Goal: Check status: Check status

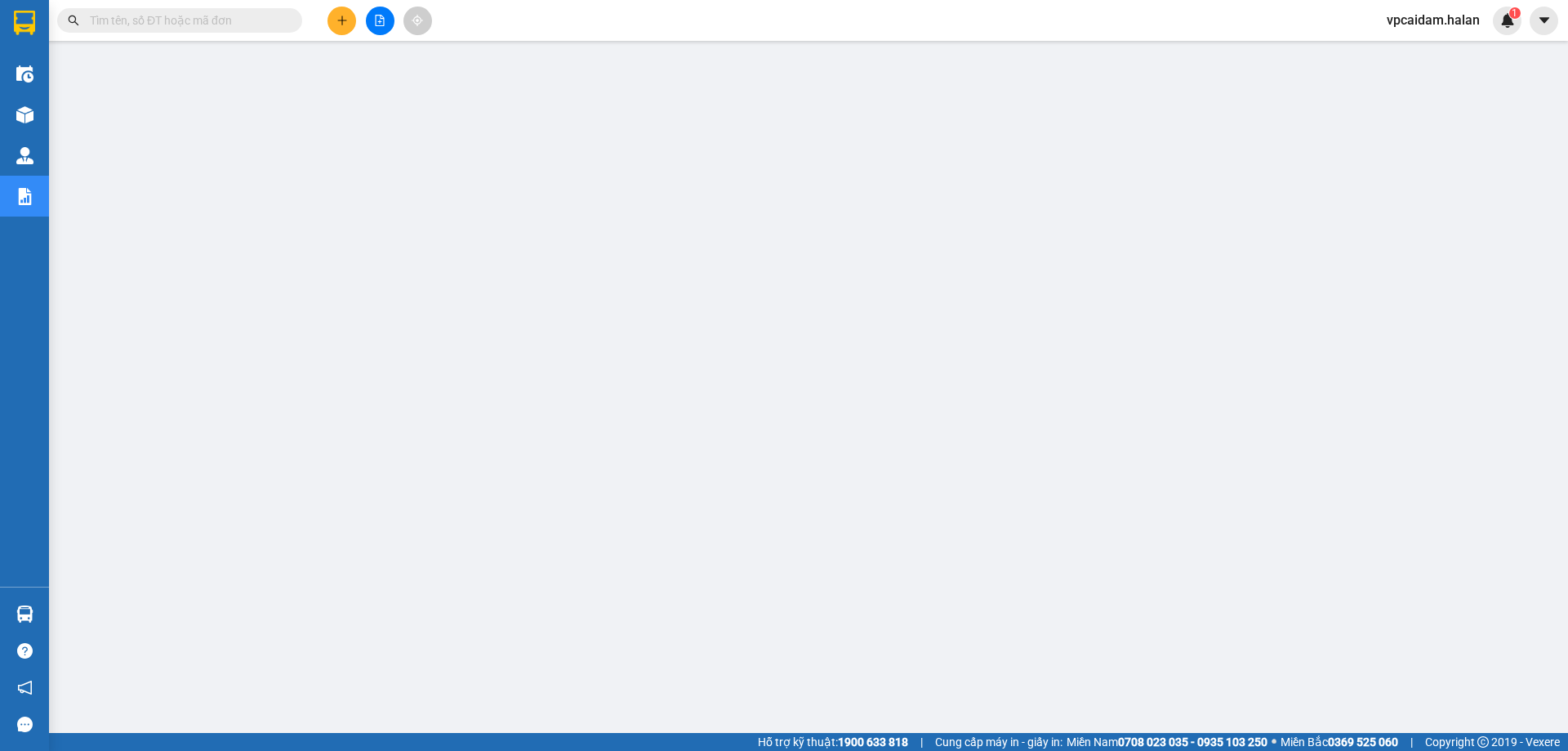
click at [151, 18] on input "text" at bounding box center [186, 21] width 193 height 18
paste input "1708211173"
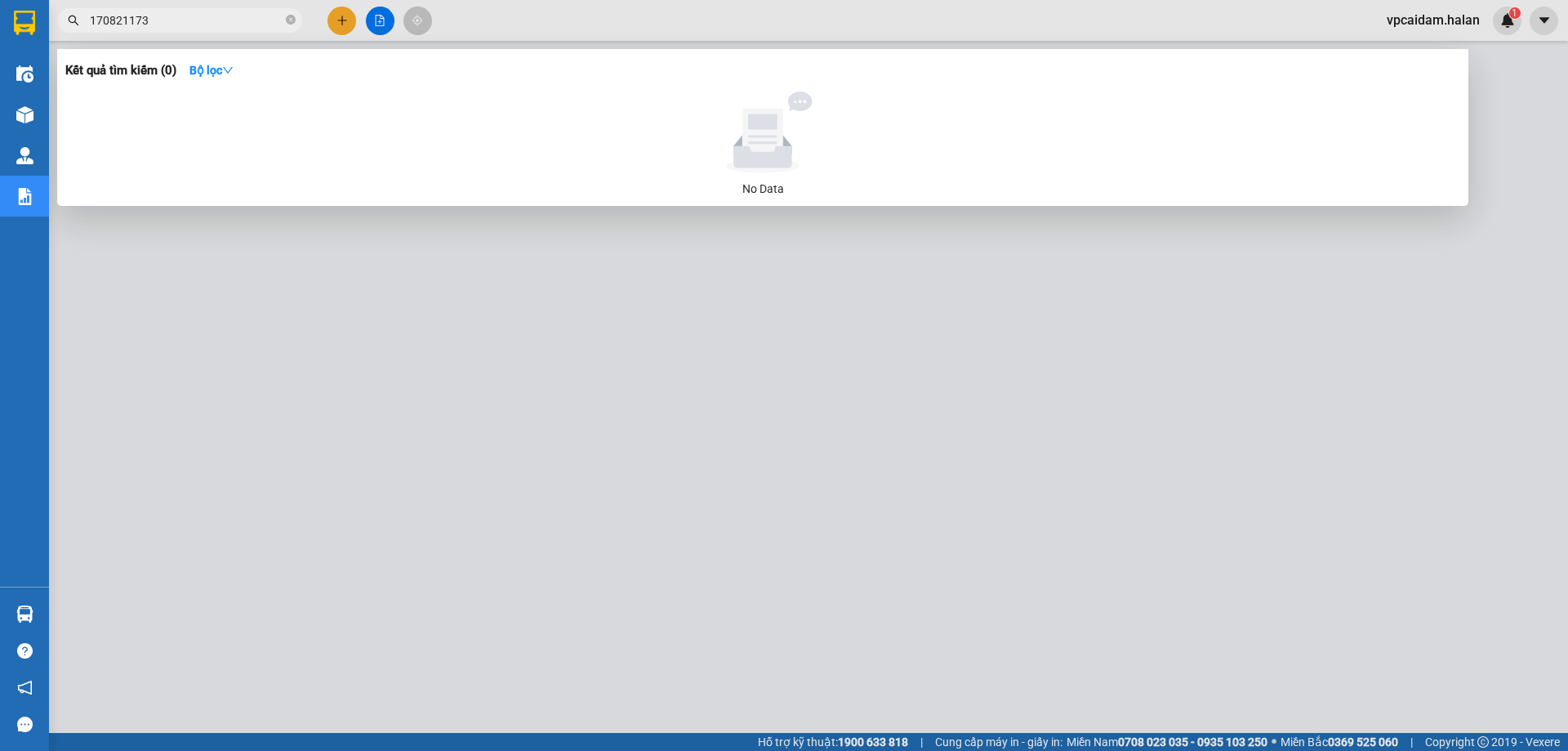
click at [186, 27] on input "170821173" at bounding box center [186, 21] width 193 height 18
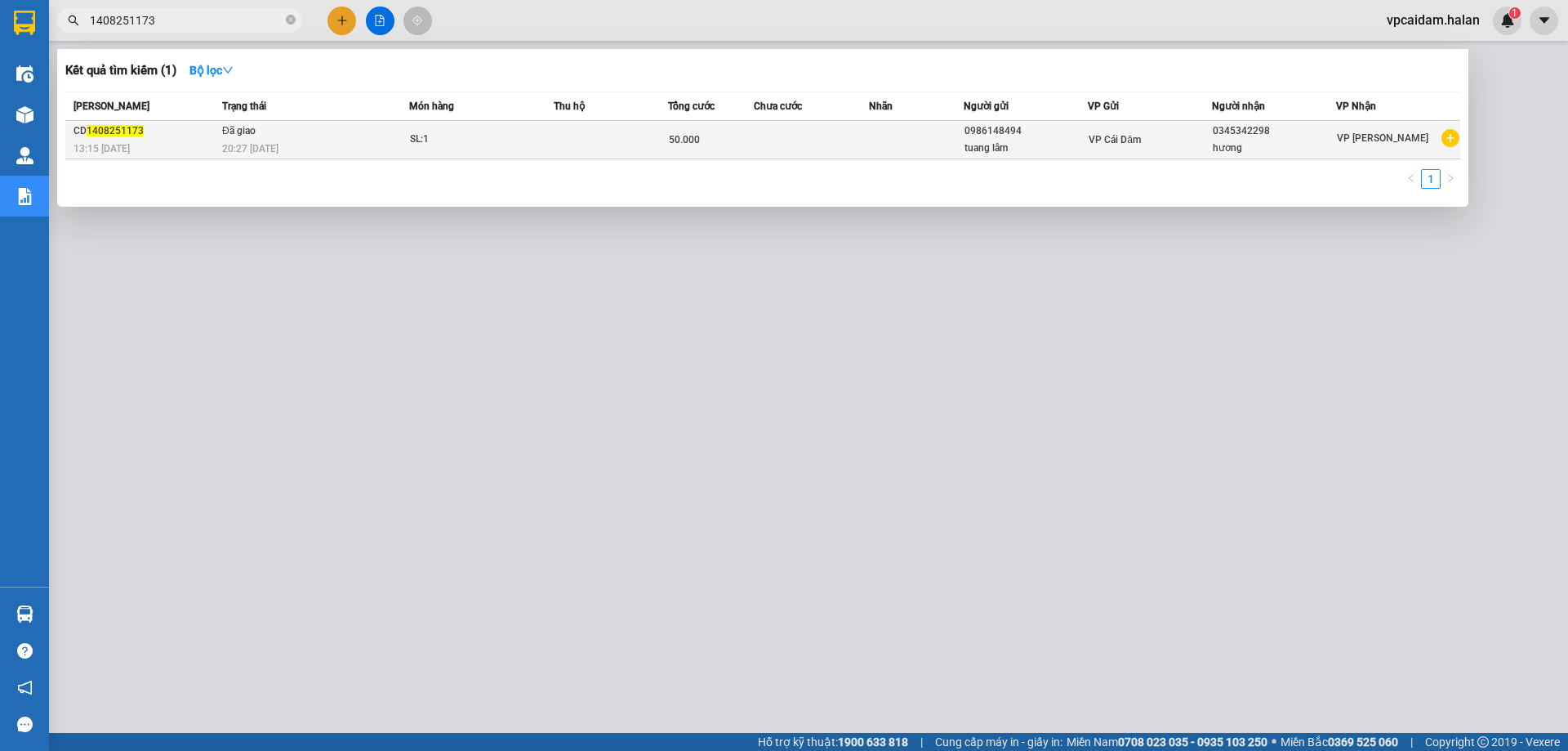
type input "1408251173"
click at [158, 134] on div "CD 1408251173" at bounding box center [145, 131] width 143 height 17
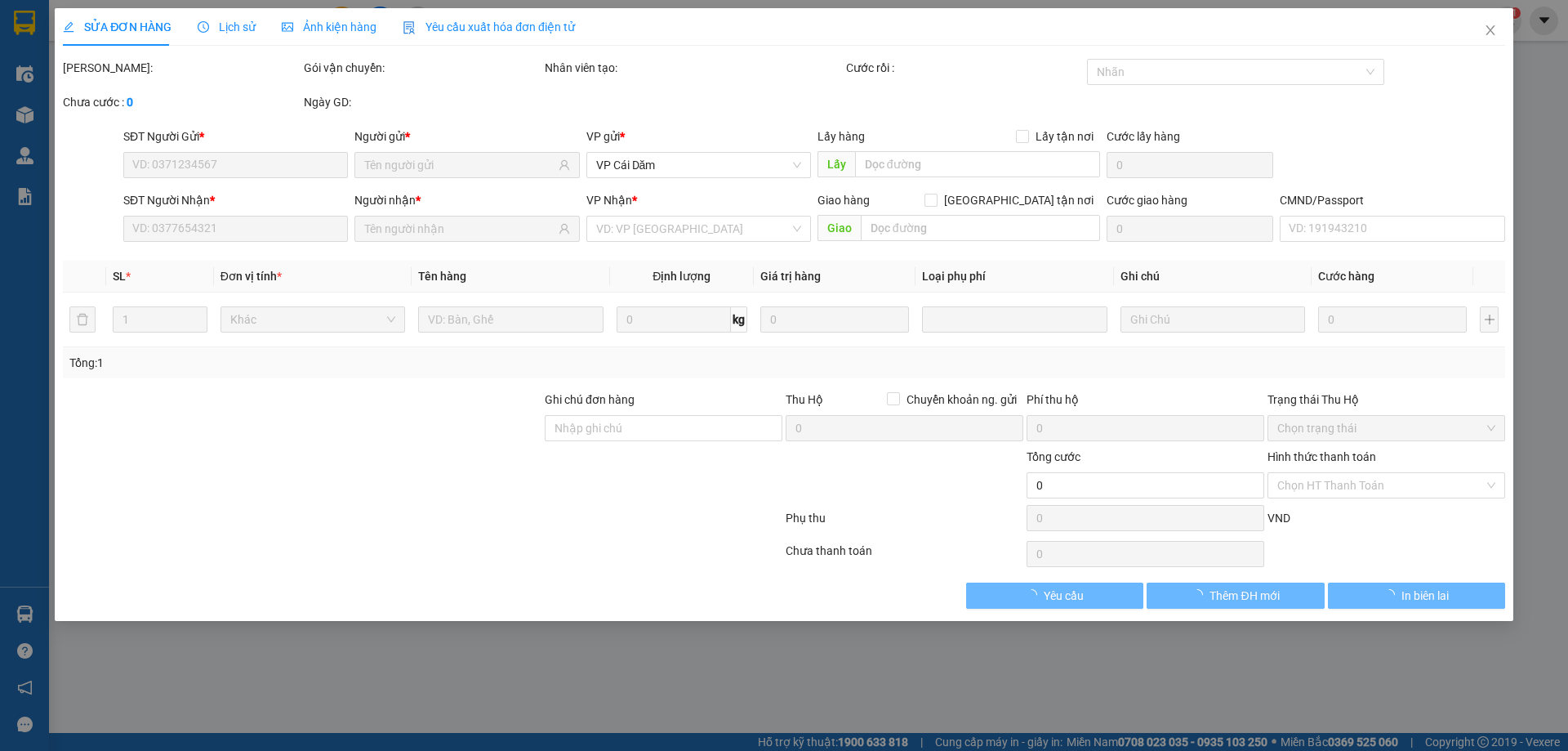
type input "0986148494"
type input "0345342298"
type input "50.000"
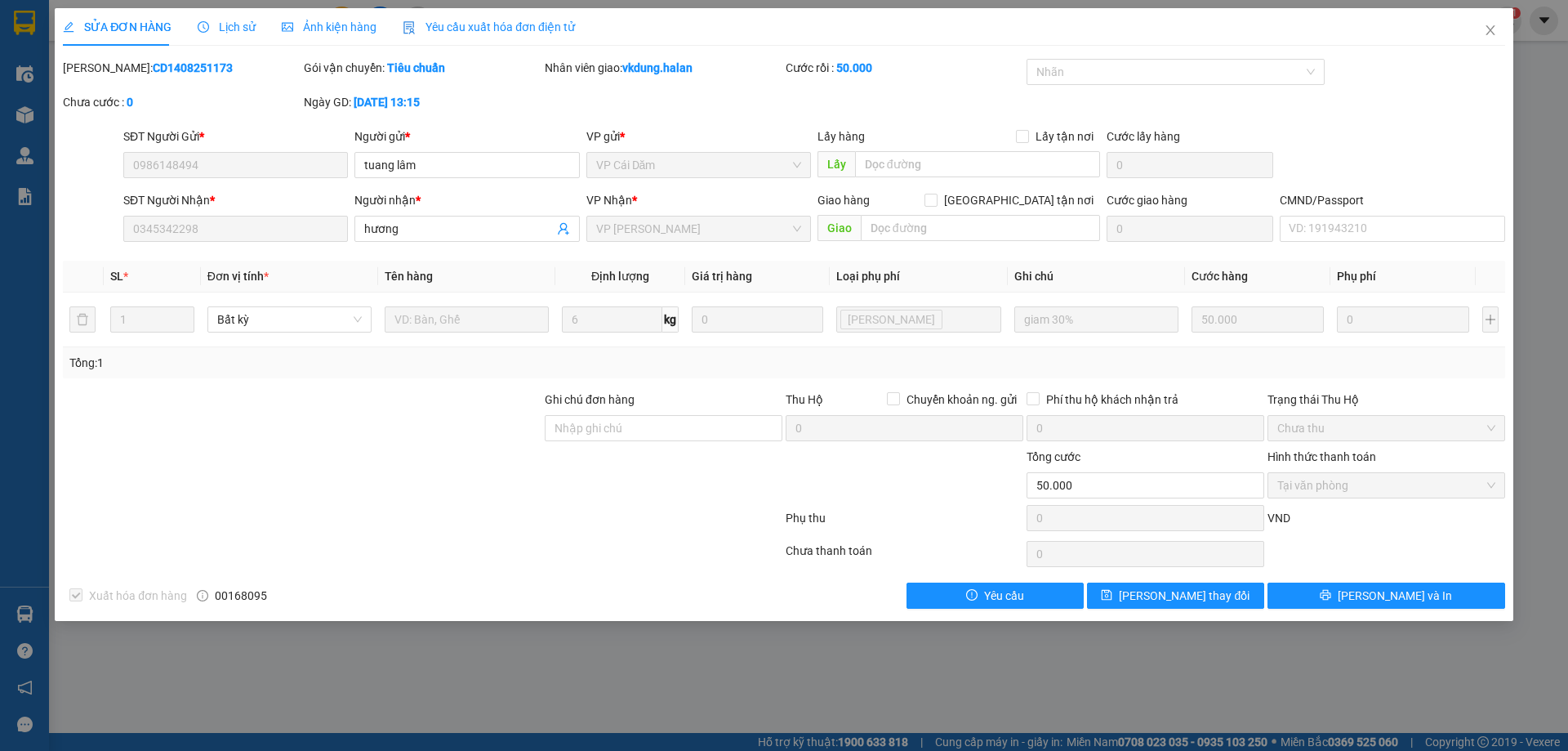
click at [152, 65] on b "CD1408251173" at bounding box center [192, 68] width 80 height 13
click at [152, 64] on b "CD1408251173" at bounding box center [192, 68] width 80 height 13
copy b "CD1408251173"
click at [314, 694] on div "SỬA ĐƠN HÀNG Lịch sử Ảnh kiện hàng Yêu cầu xuất hóa đơn điện tử Total Paid Fee …" at bounding box center [784, 376] width 1568 height 751
click at [1485, 28] on icon "close" at bounding box center [1491, 31] width 13 height 13
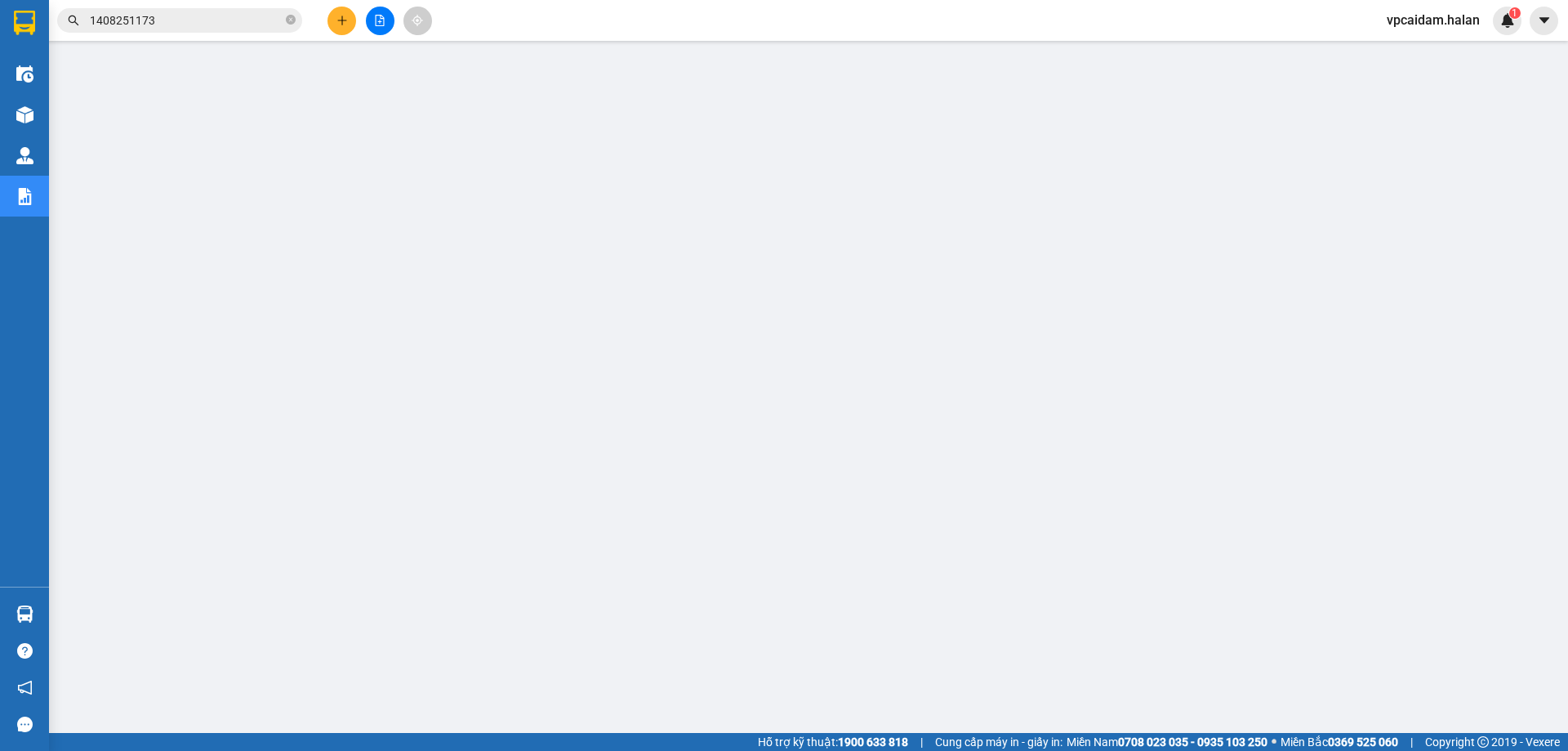
click at [181, 12] on span "1408251173" at bounding box center [180, 21] width 245 height 25
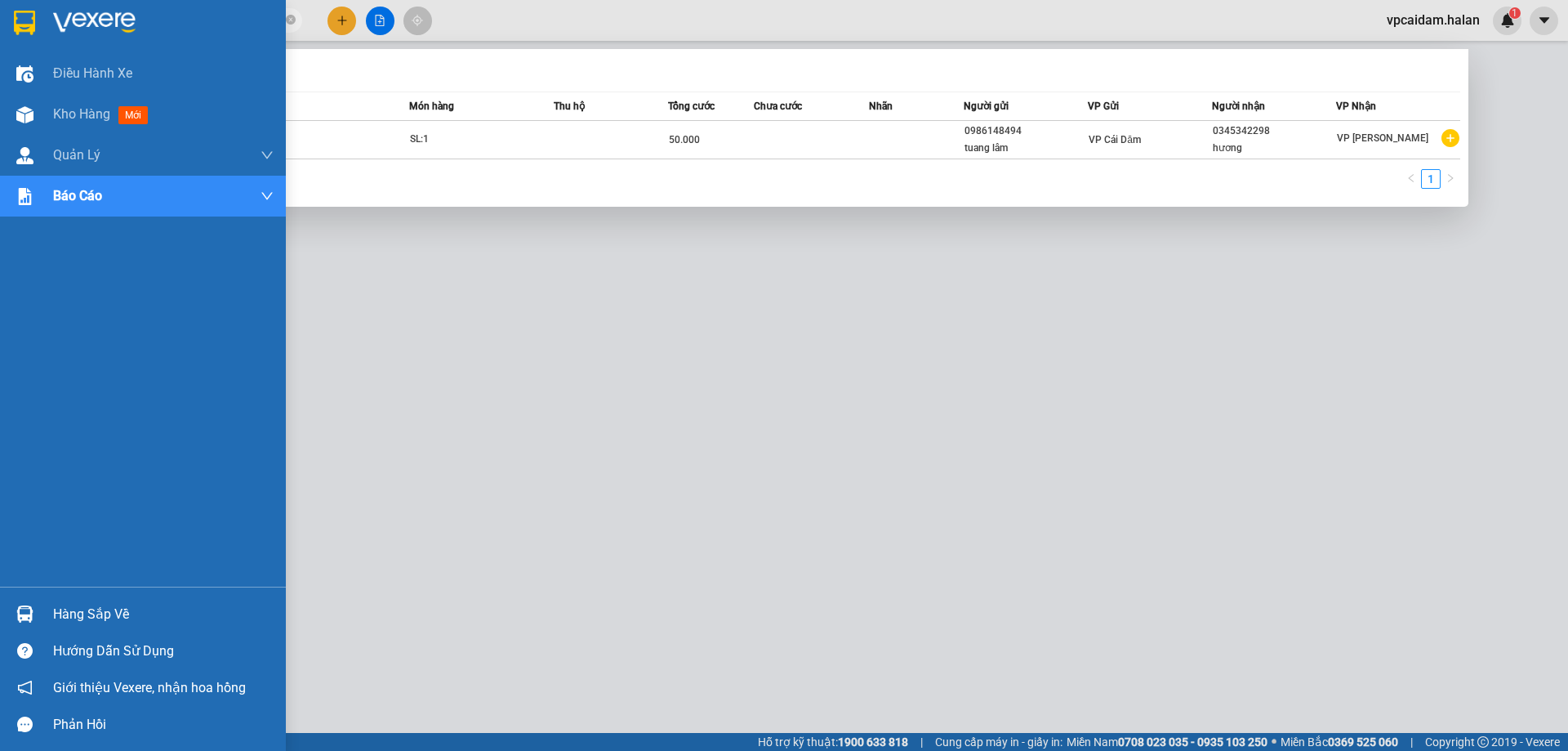
click at [123, 613] on div "Hàng sắp về" at bounding box center [163, 614] width 220 height 25
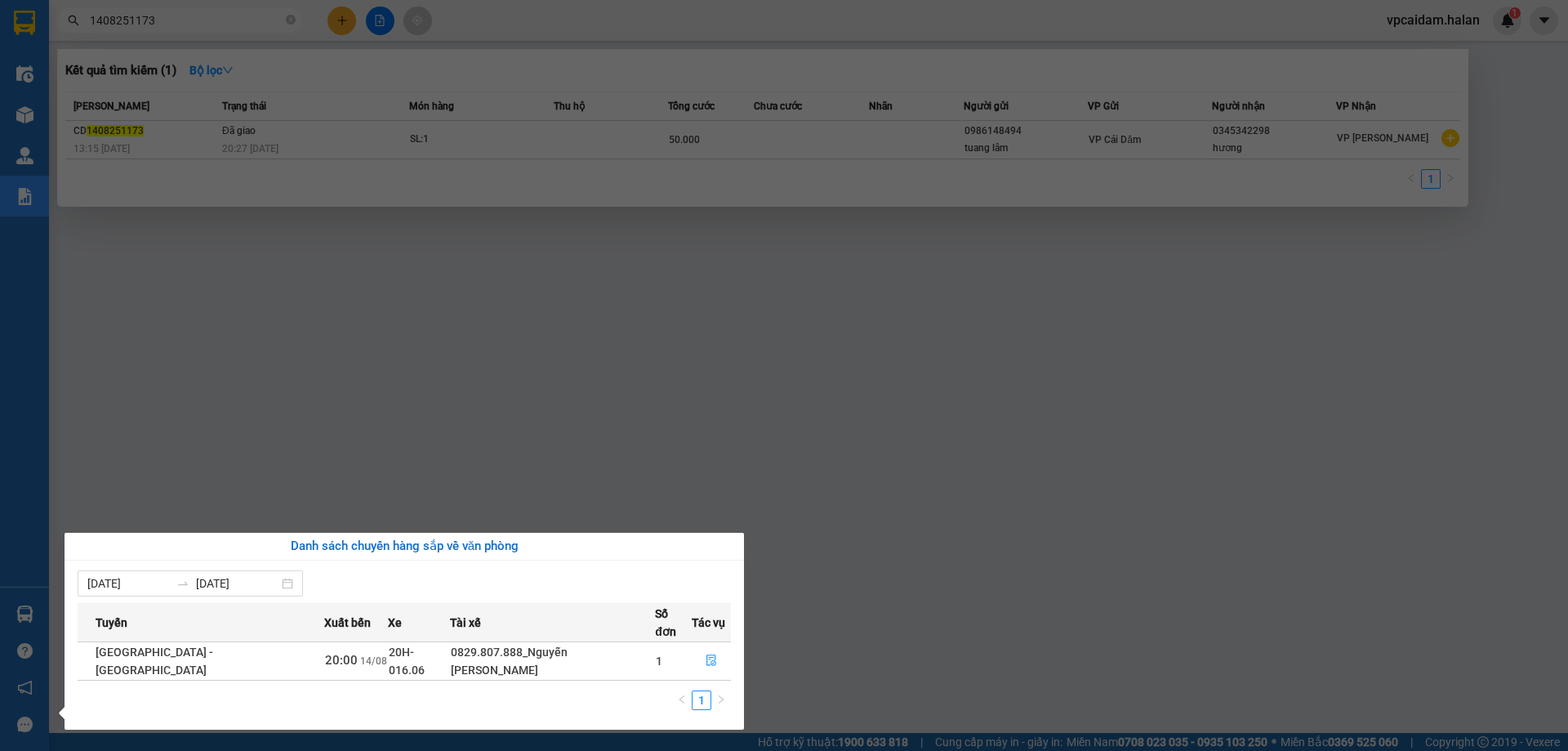
click at [389, 646] on span "20H-016.06" at bounding box center [406, 661] width 36 height 31
copy td "20H-016.06"
click at [706, 655] on icon "file-done" at bounding box center [711, 661] width 10 height 12
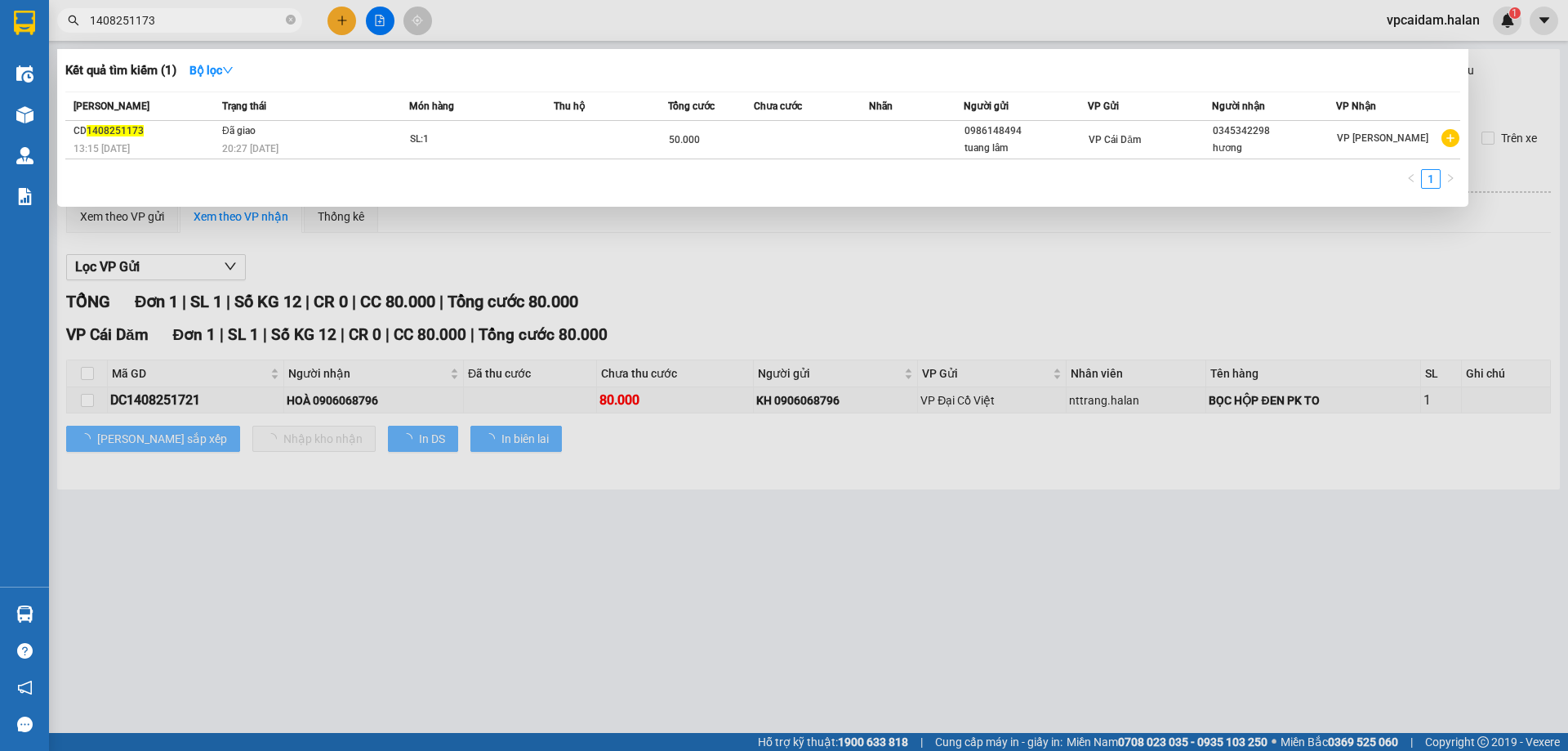
type input "[DATE]"
click at [293, 18] on icon "close-circle" at bounding box center [291, 20] width 10 height 10
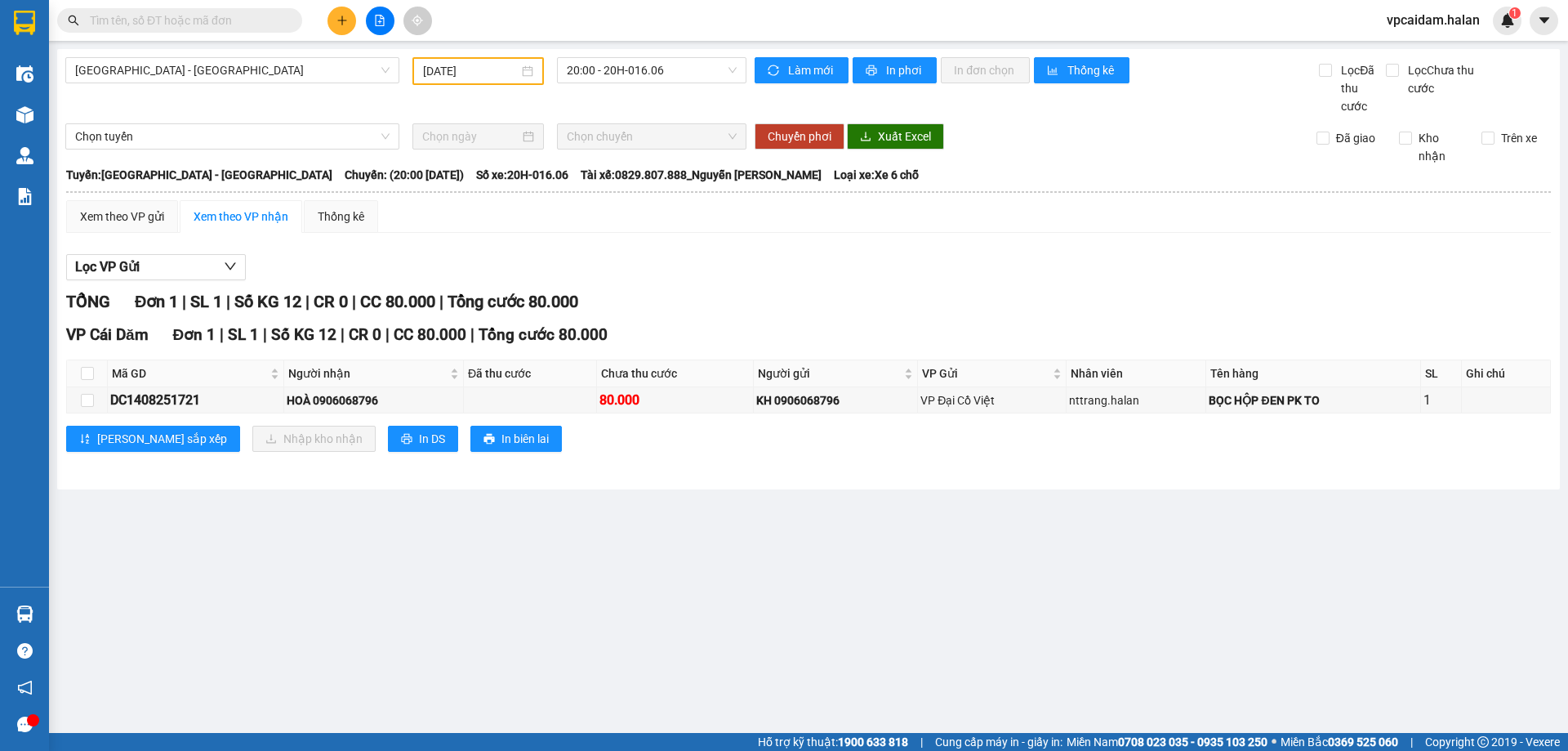
click at [30, 724] on div at bounding box center [33, 720] width 12 height 12
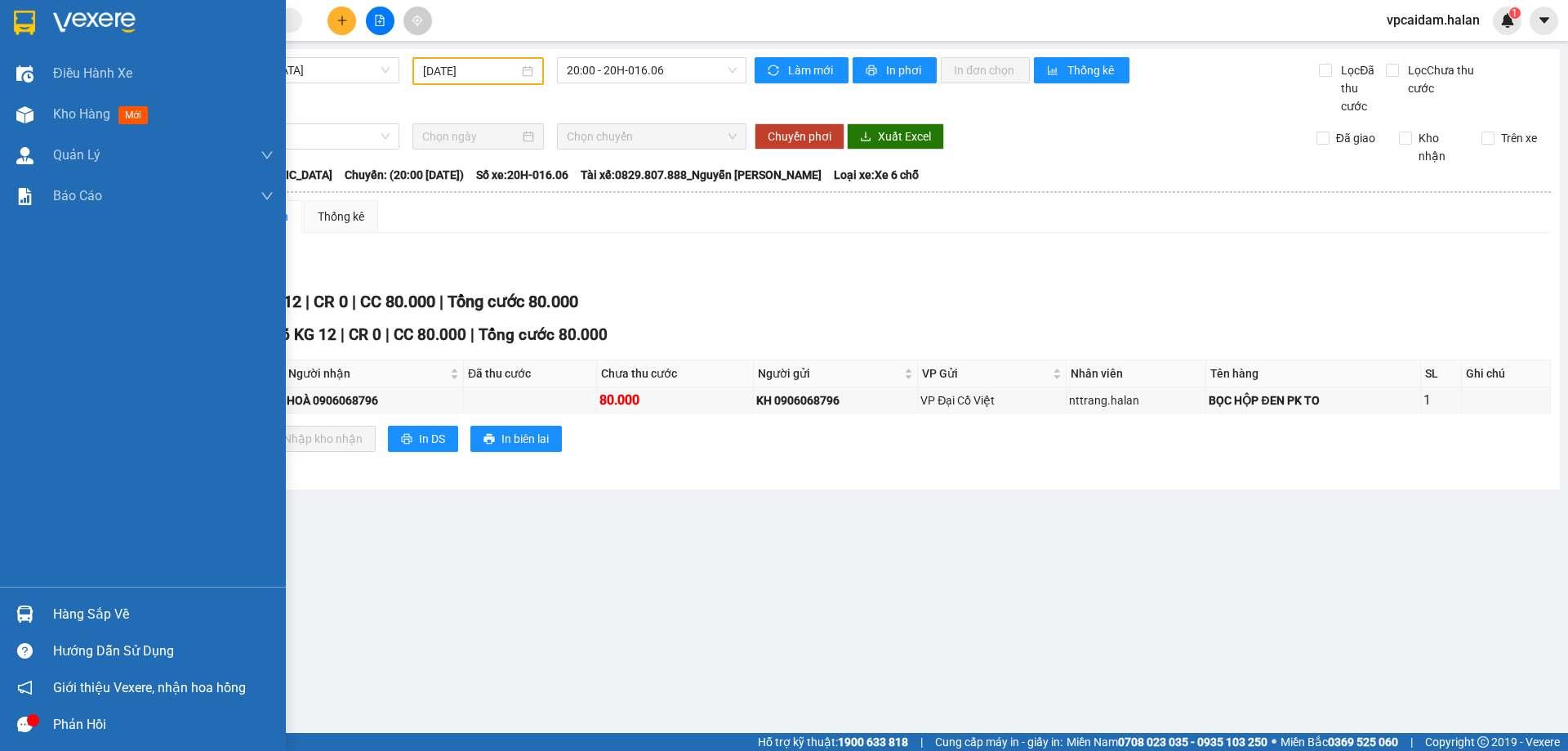
click at [26, 722] on icon "message" at bounding box center [25, 724] width 16 height 16
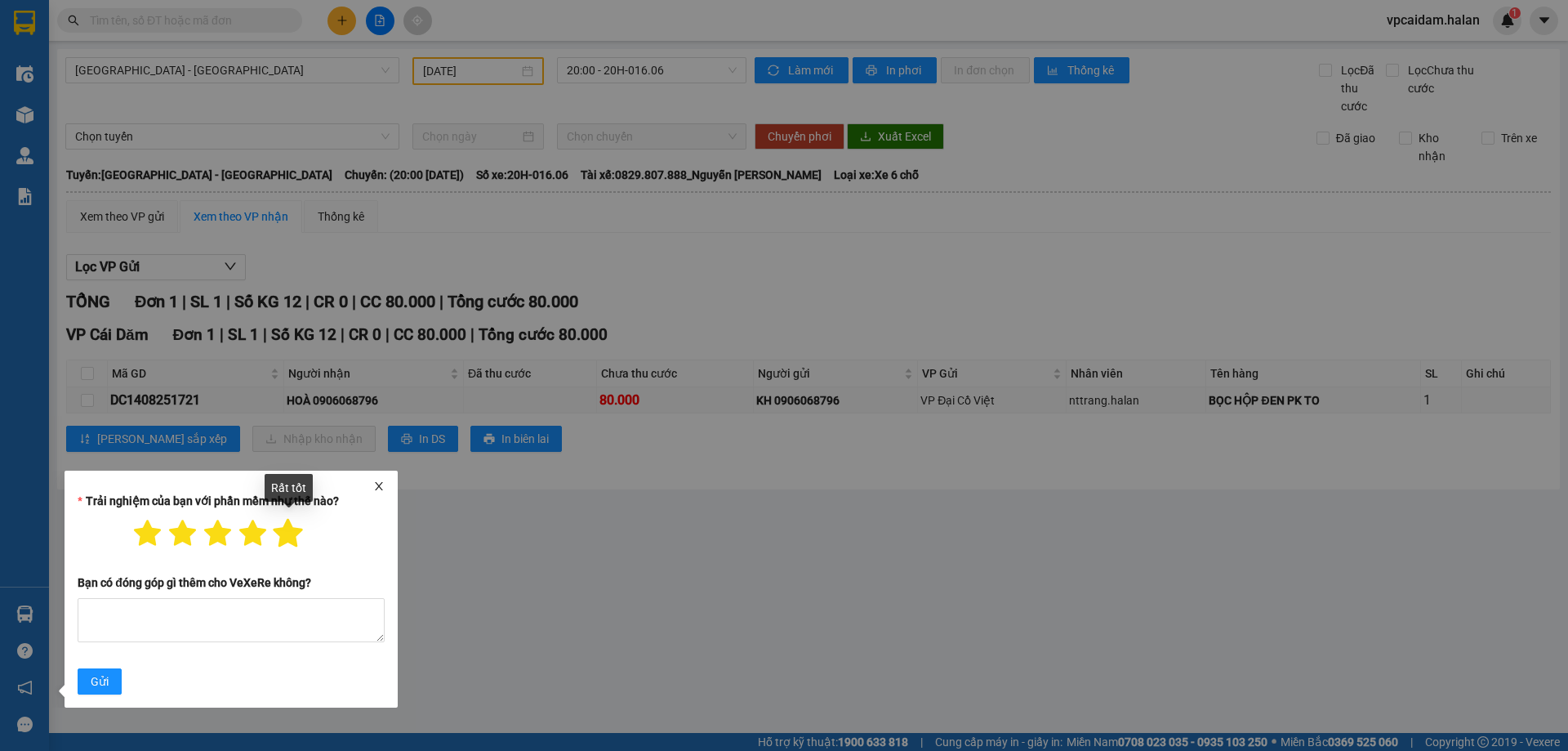
click at [302, 533] on icon "star" at bounding box center [288, 533] width 29 height 28
click at [380, 485] on icon "close" at bounding box center [379, 486] width 12 height 12
